Goal: Task Accomplishment & Management: Manage account settings

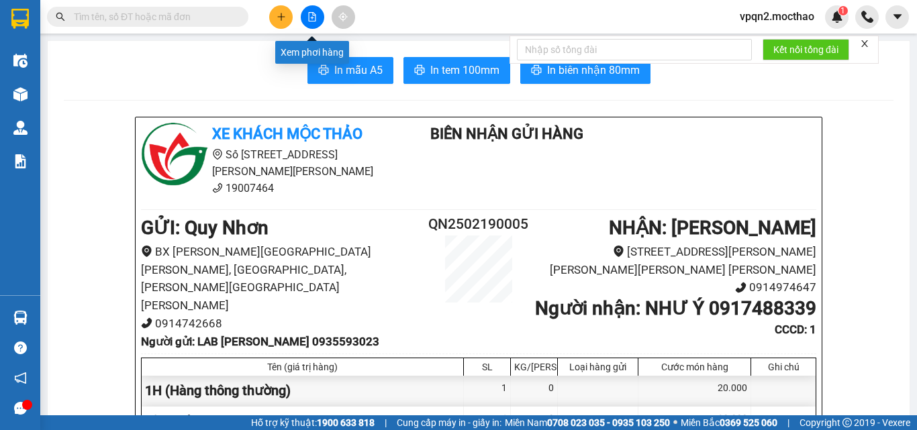
click at [303, 24] on button at bounding box center [312, 16] width 23 height 23
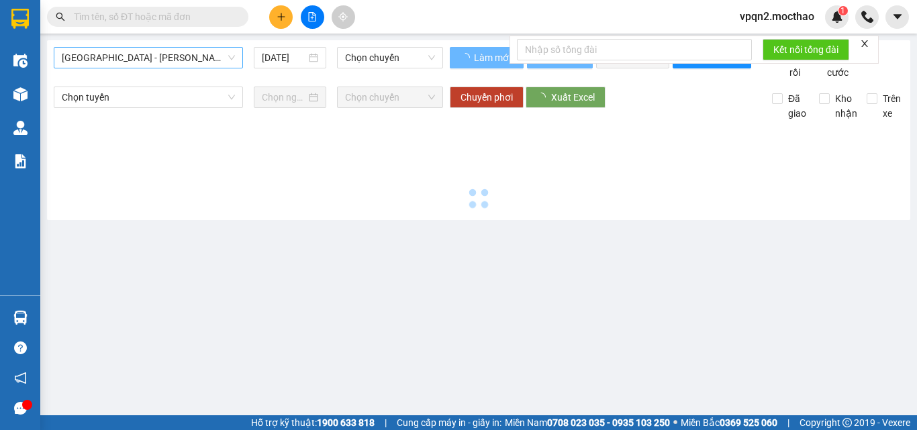
click at [119, 51] on span "[GEOGRAPHIC_DATA] - [PERSON_NAME]" at bounding box center [148, 58] width 173 height 20
type input "[DATE]"
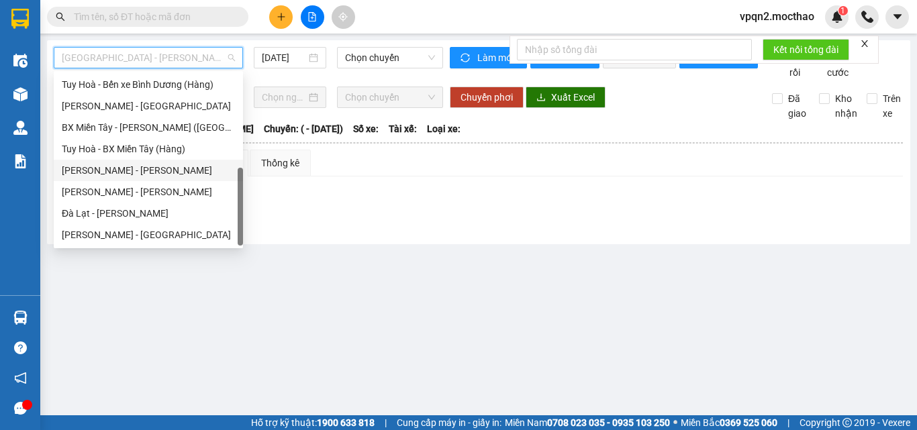
scroll to position [99, 0]
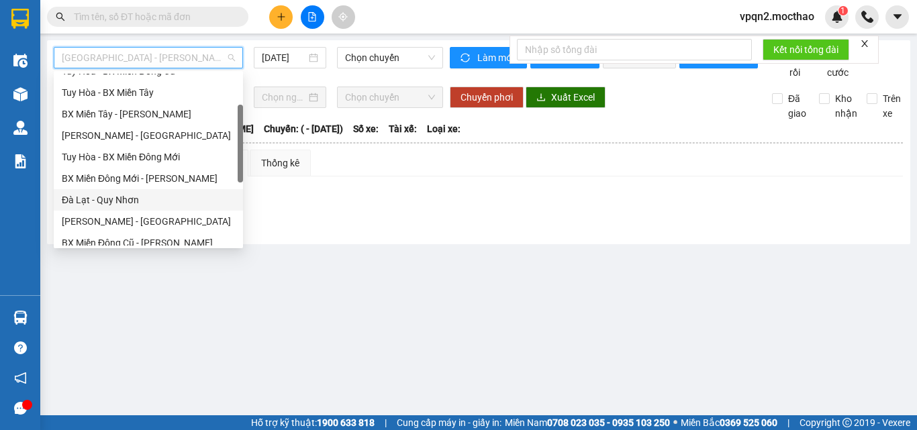
click at [102, 195] on div "Đà Lạt - Quy Nhơn" at bounding box center [148, 200] width 173 height 15
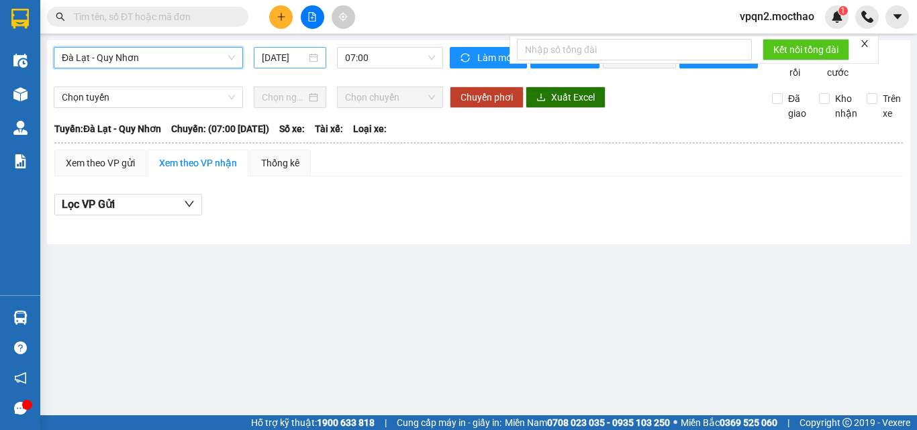
click at [296, 60] on input "[DATE]" at bounding box center [284, 57] width 44 height 15
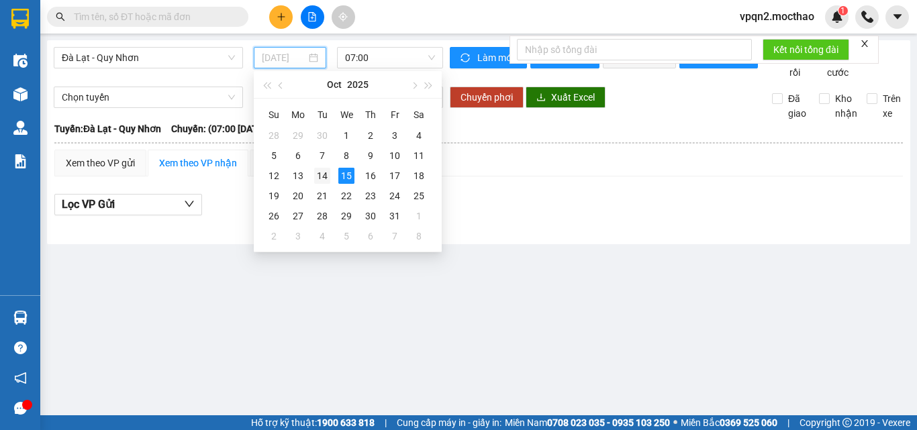
click at [325, 170] on div "14" at bounding box center [322, 176] width 16 height 16
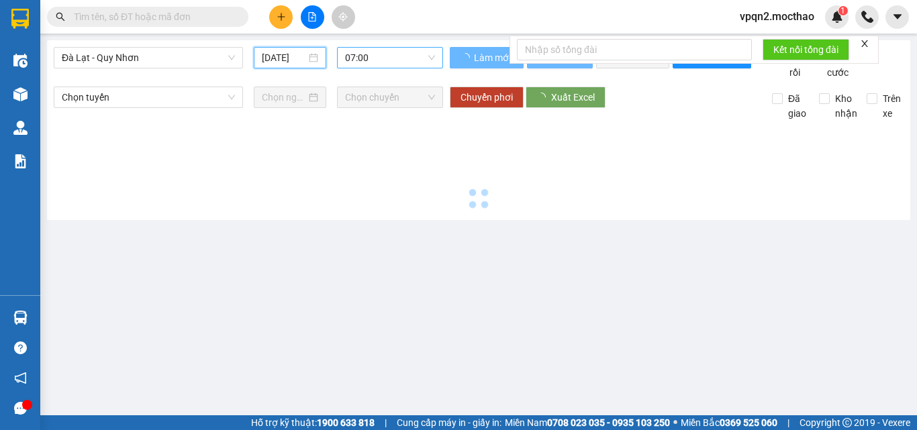
type input "[DATE]"
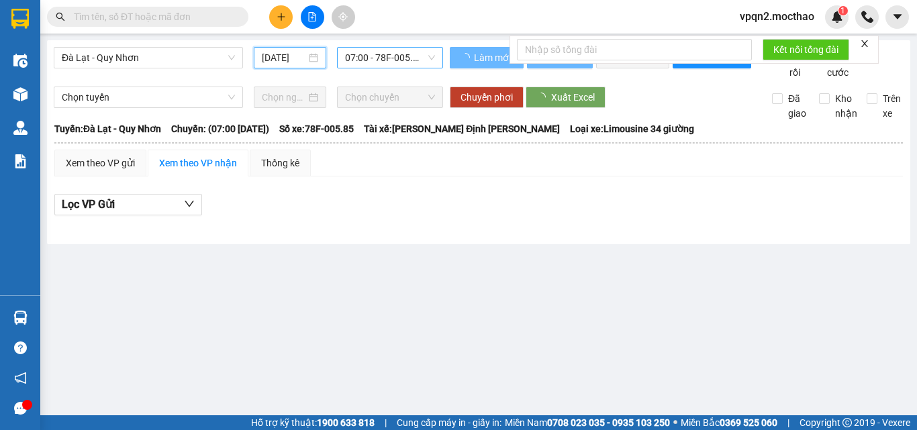
click at [374, 54] on span "07:00 - 78F-005.85" at bounding box center [390, 58] width 90 height 20
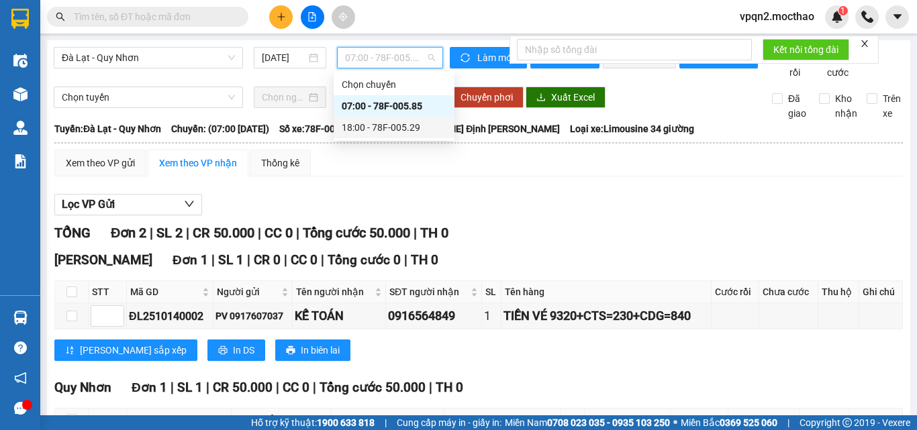
click at [378, 126] on div "18:00 - 78F-005.29" at bounding box center [394, 127] width 105 height 15
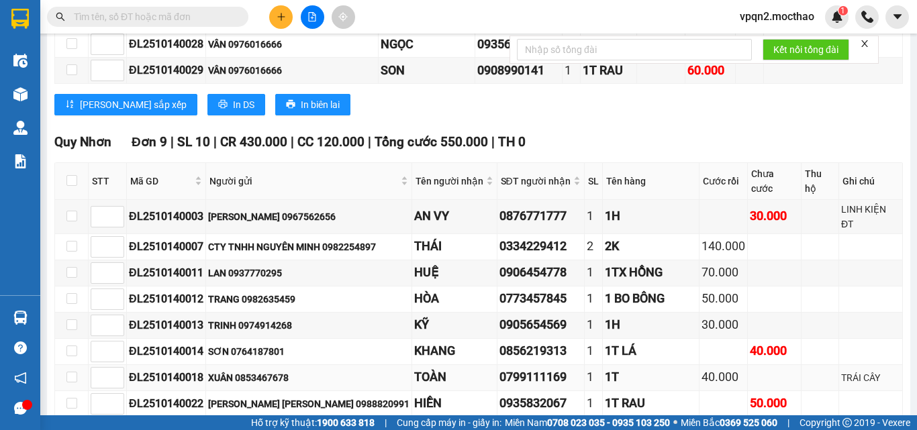
scroll to position [940, 0]
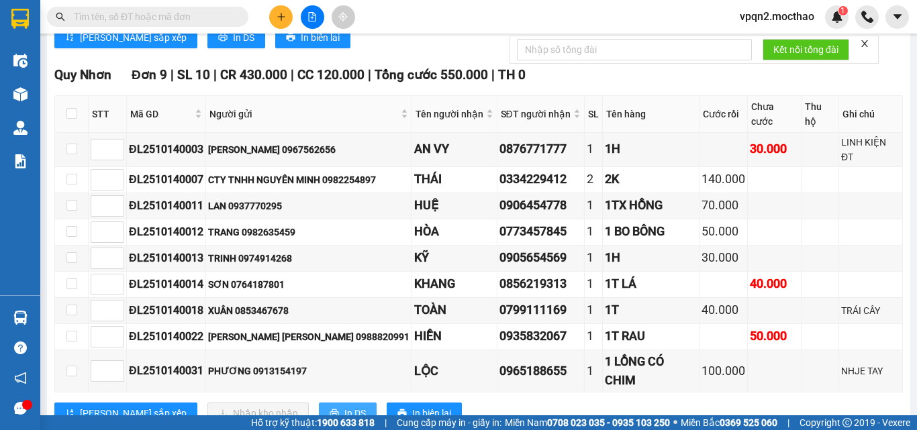
click at [319, 403] on button "In DS" at bounding box center [348, 413] width 58 height 21
click at [71, 119] on input "checkbox" at bounding box center [71, 113] width 11 height 11
checkbox input "true"
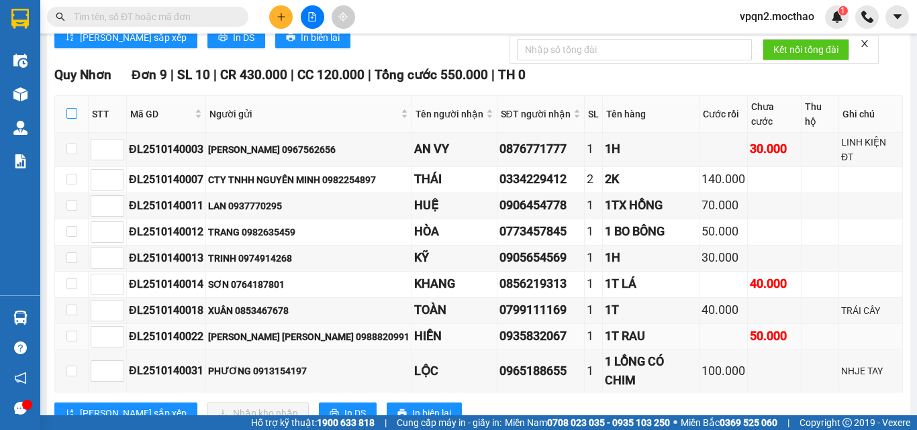
checkbox input "true"
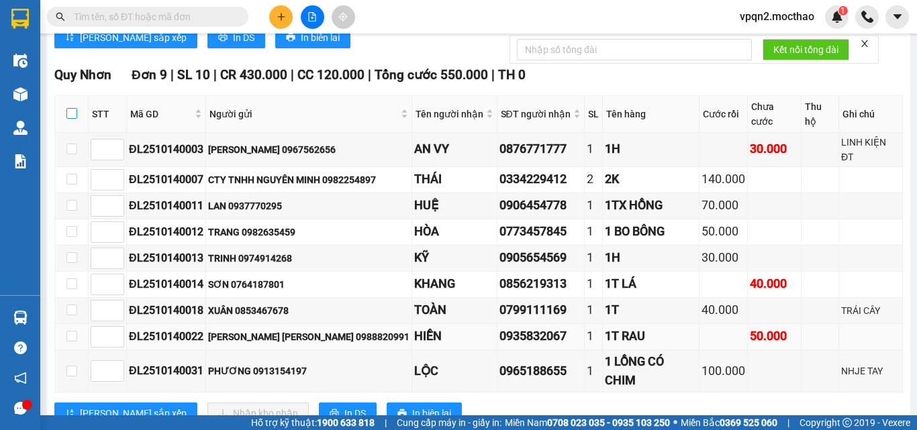
checkbox input "true"
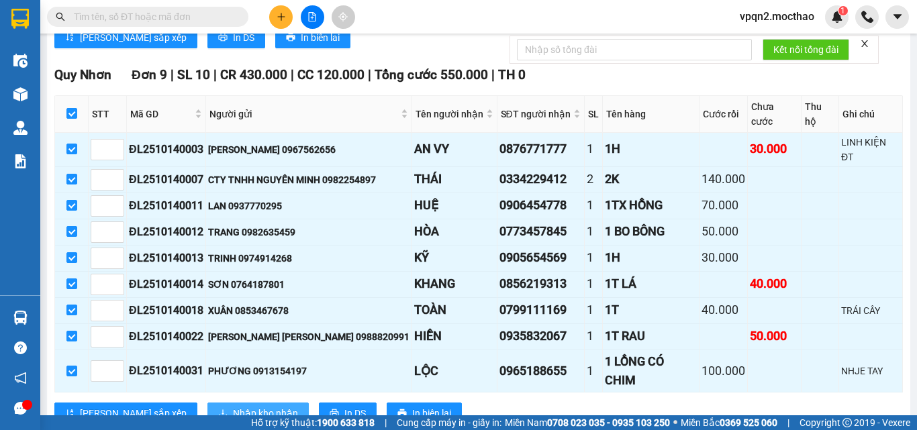
click at [233, 406] on span "Nhập kho nhận" at bounding box center [265, 413] width 65 height 15
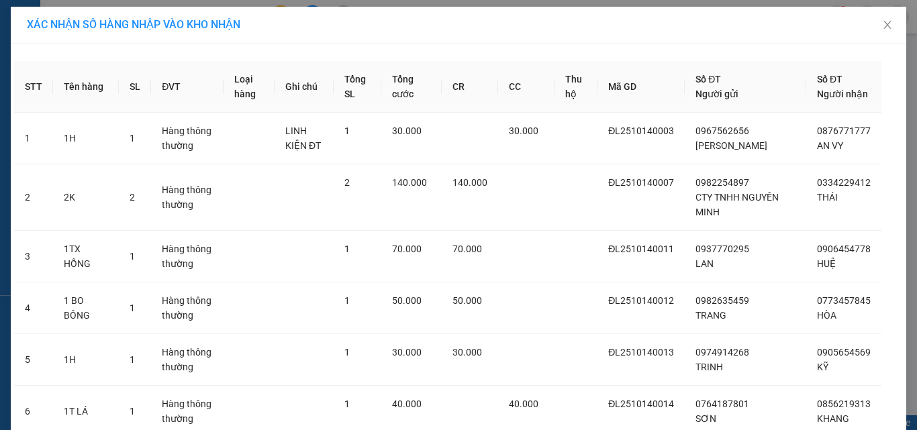
scroll to position [290, 0]
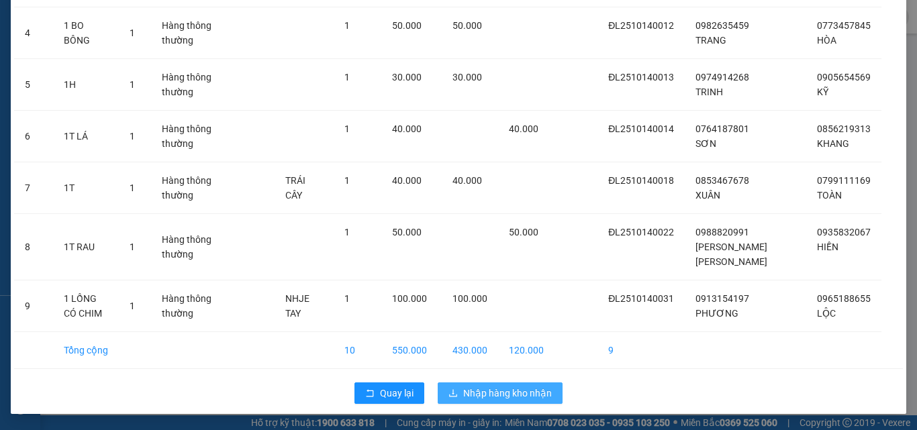
click at [497, 393] on span "Nhập hàng kho nhận" at bounding box center [507, 393] width 89 height 15
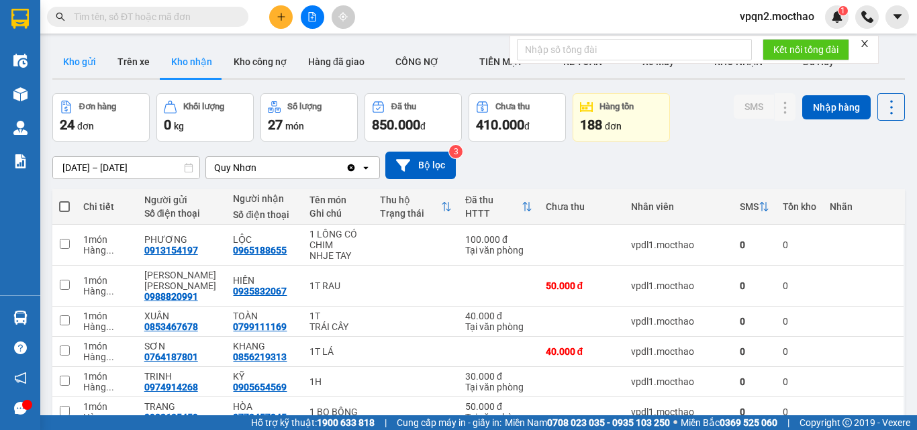
click at [85, 59] on button "Kho gửi" at bounding box center [79, 62] width 54 height 32
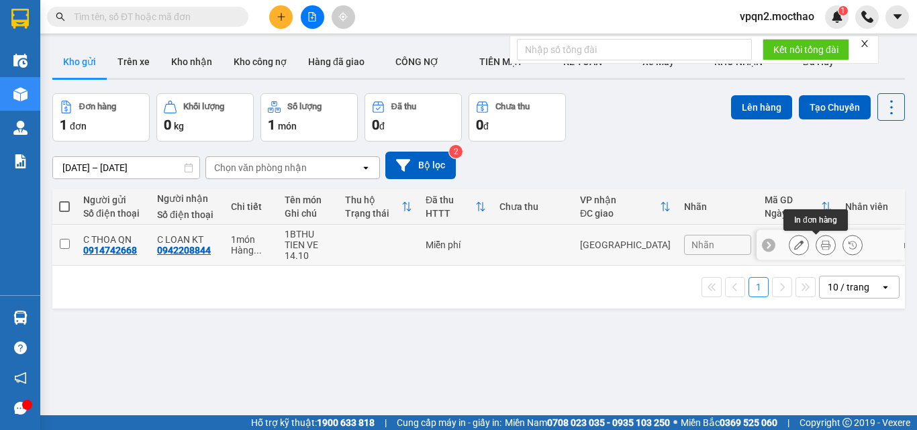
click at [821, 245] on icon at bounding box center [825, 244] width 9 height 9
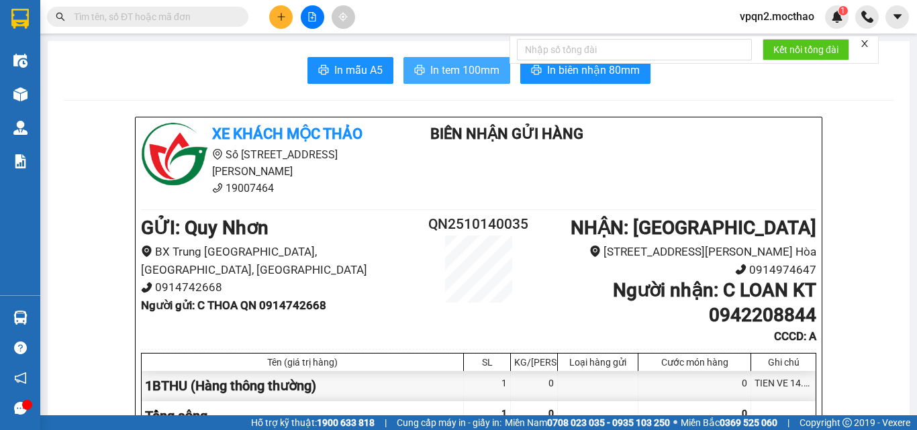
click at [430, 75] on span "In tem 100mm" at bounding box center [464, 70] width 69 height 17
